Goal: Information Seeking & Learning: Learn about a topic

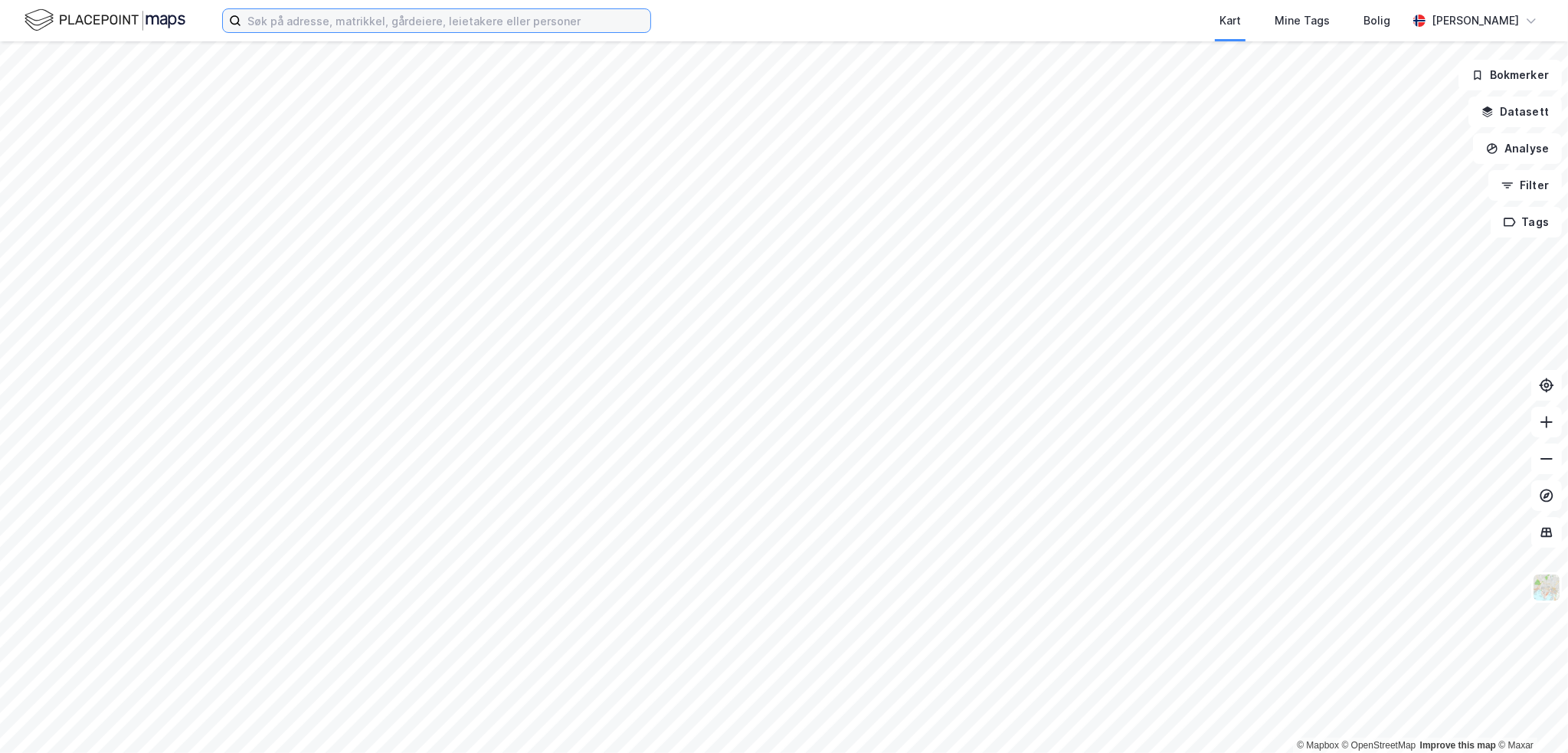
click at [351, 18] on input at bounding box center [445, 21] width 409 height 23
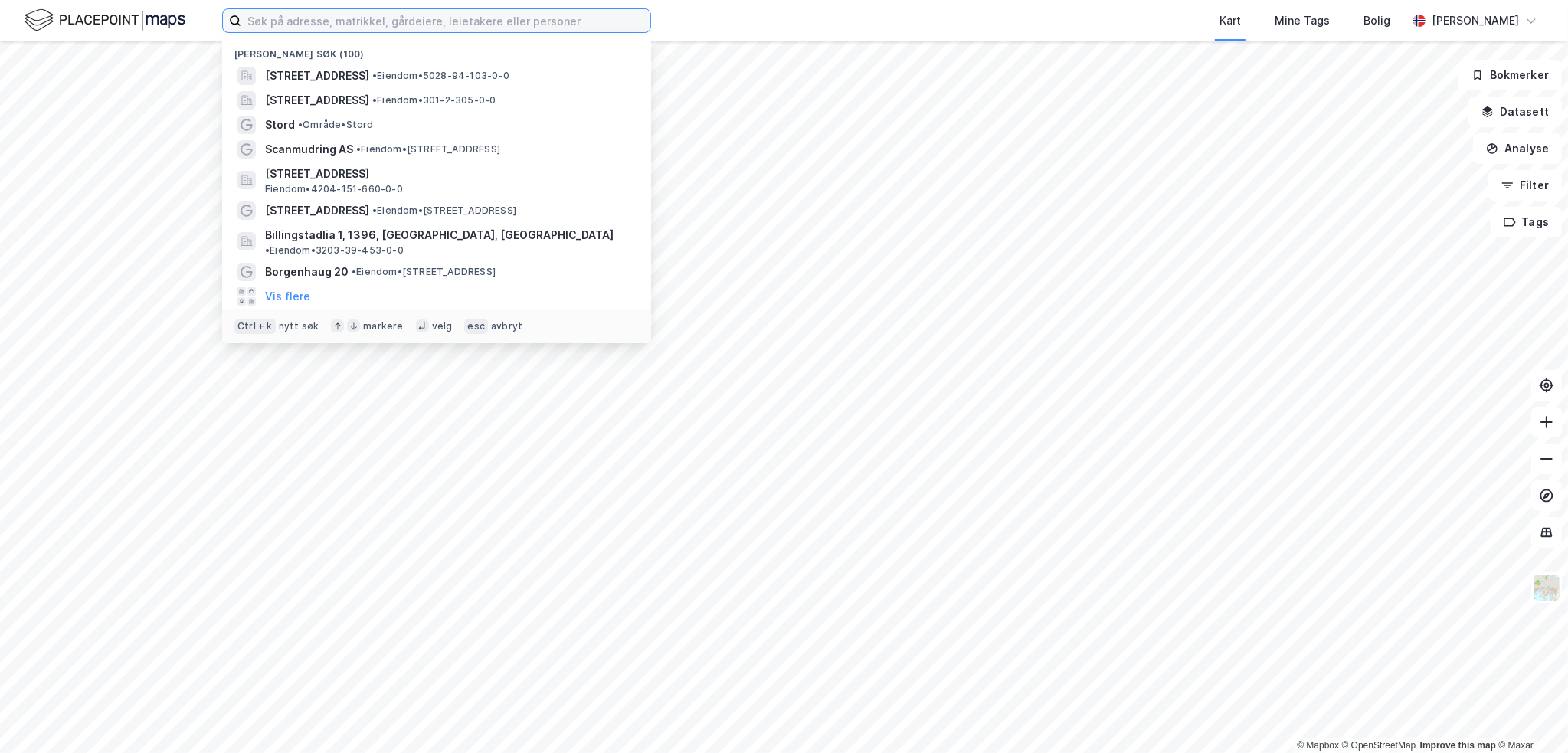
paste input "Disenstrandvegen"
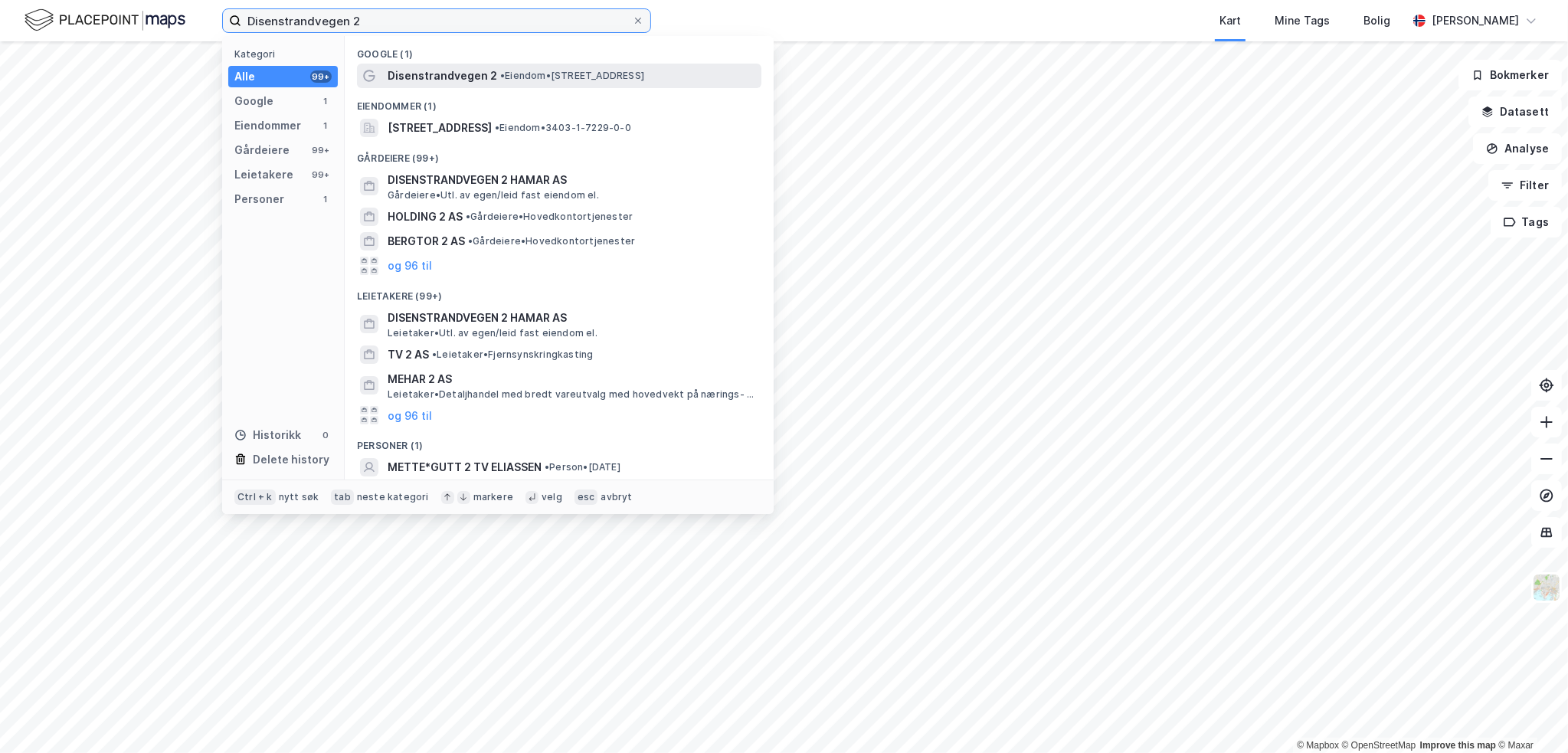
type input "Disenstrandvegen 2"
click at [622, 77] on span "• Eiendom • [STREET_ADDRESS]" at bounding box center [572, 75] width 144 height 12
